Goal: Information Seeking & Learning: Learn about a topic

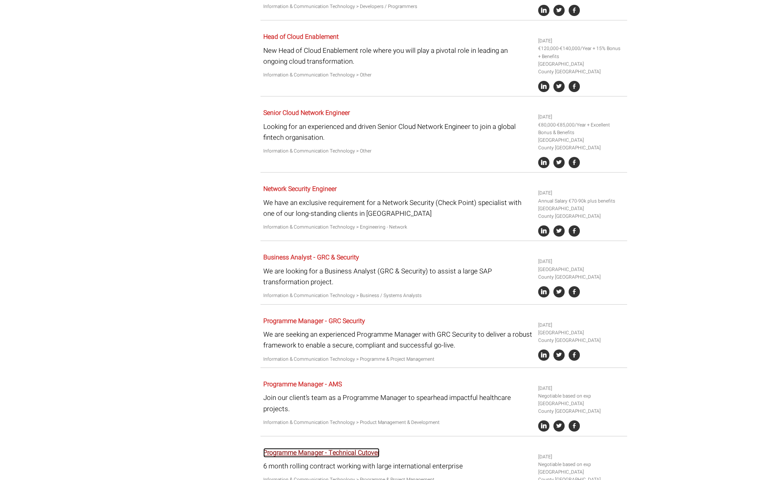
scroll to position [1134, 0]
